Goal: Task Accomplishment & Management: Manage account settings

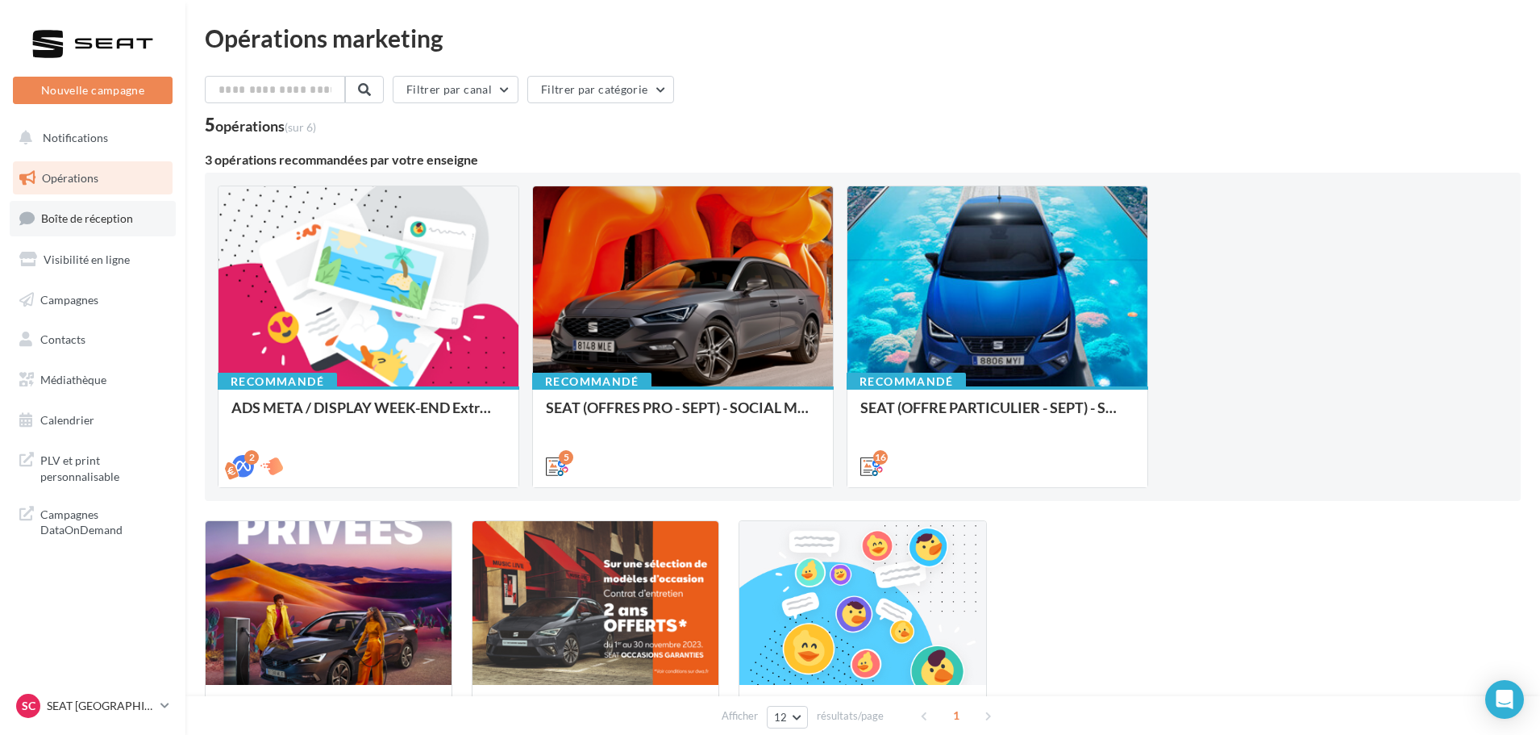
click at [133, 211] on link "Boîte de réception" at bounding box center [93, 218] width 166 height 35
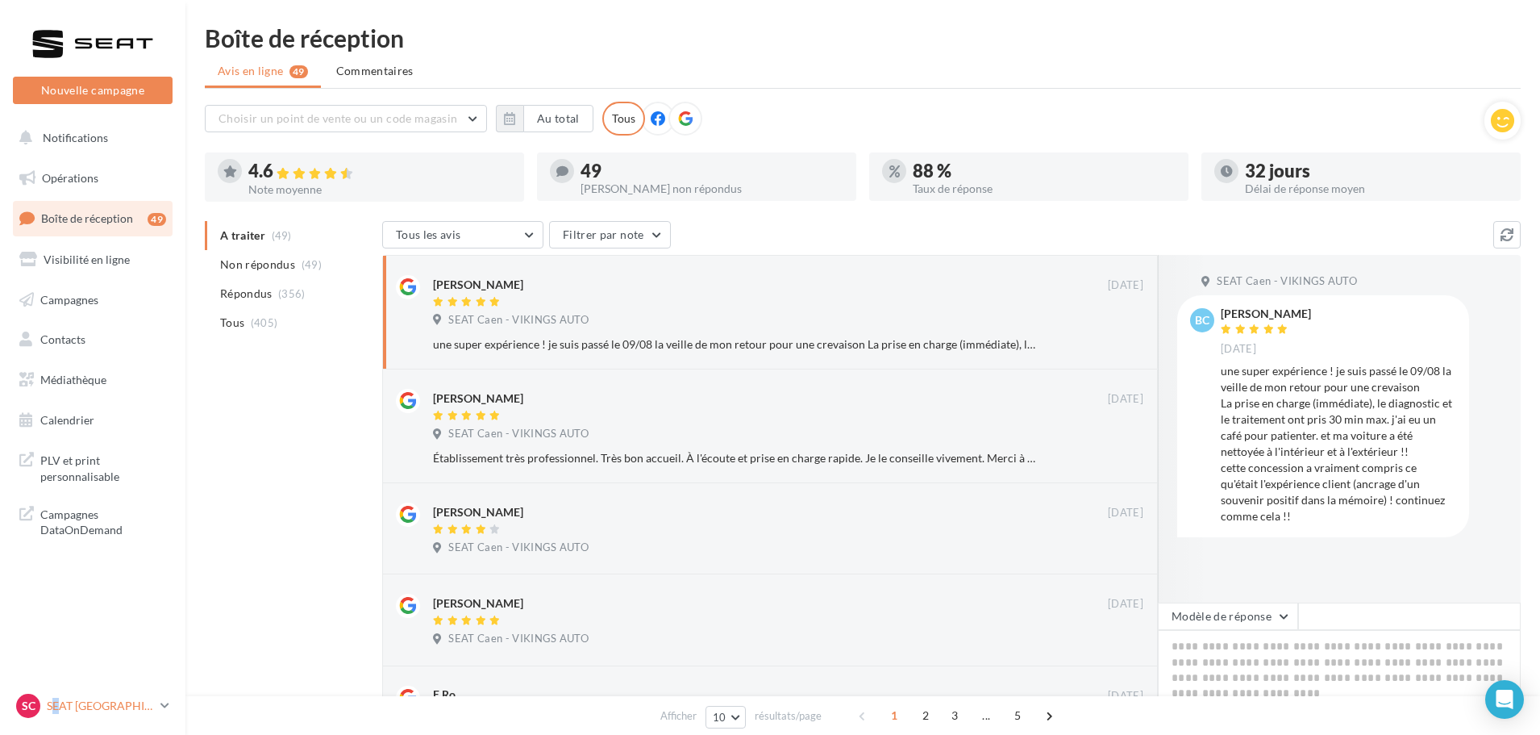
drag, startPoint x: 56, startPoint y: 701, endPoint x: 68, endPoint y: 691, distance: 16.0
click at [56, 701] on p "SEAT [GEOGRAPHIC_DATA]" at bounding box center [100, 705] width 107 height 16
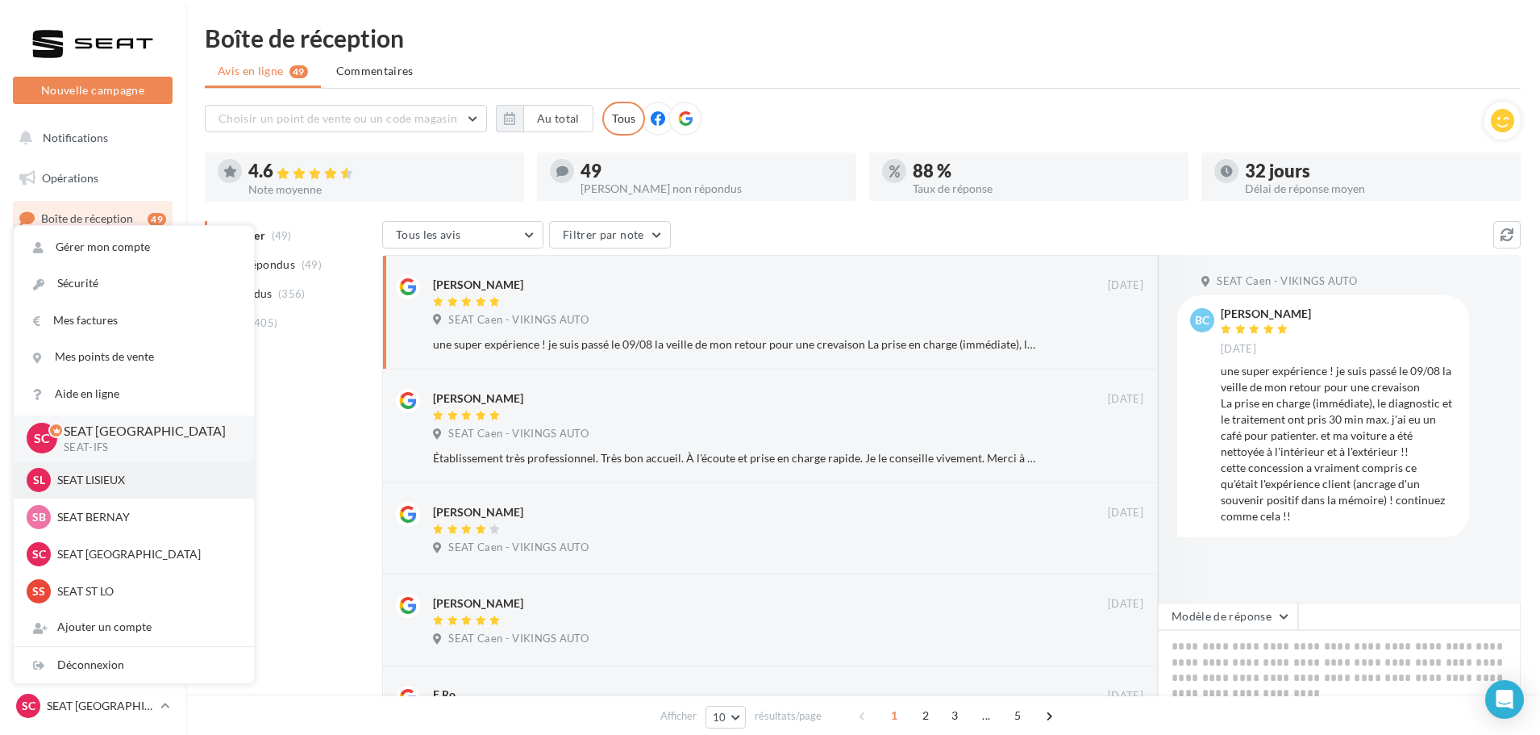
click at [101, 478] on p "SEAT LISIEUX" at bounding box center [145, 480] width 177 height 16
